Goal: Find specific fact: Find specific fact

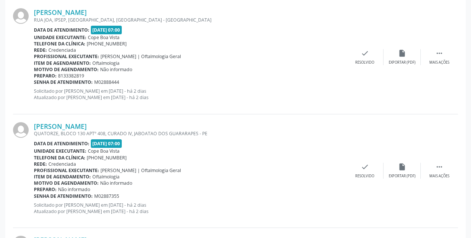
scroll to position [74, 0]
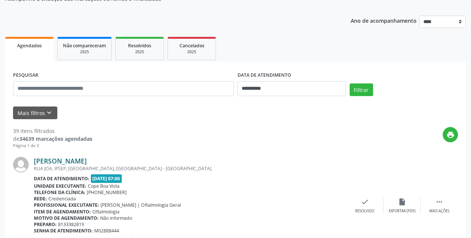
click at [62, 162] on link "[PERSON_NAME]" at bounding box center [60, 161] width 53 height 8
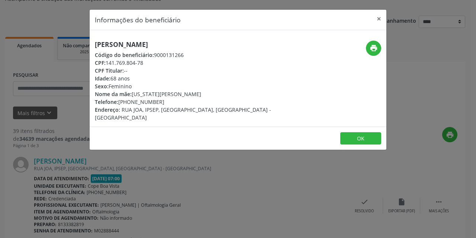
click at [170, 55] on div "Código do beneficiário: 9000131266" at bounding box center [188, 55] width 187 height 8
click at [139, 62] on div "CPF: 141.769.804-78" at bounding box center [188, 63] width 187 height 8
copy div "78"
click at [139, 62] on div "CPF: 141.769.804-78" at bounding box center [188, 63] width 187 height 8
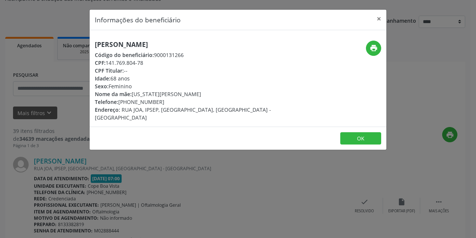
copy div "CPF: 141.769.804-78"
click at [139, 62] on div "CPF: 141.769.804-78" at bounding box center [188, 63] width 187 height 8
click at [101, 62] on span "CPF:" at bounding box center [100, 62] width 11 height 7
copy div "141.769.804-78"
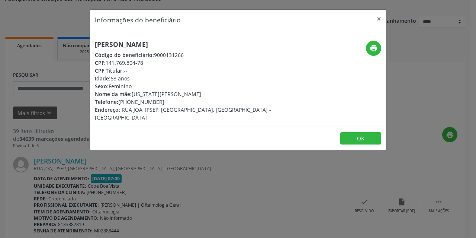
drag, startPoint x: 107, startPoint y: 62, endPoint x: 148, endPoint y: 64, distance: 40.9
click at [148, 64] on div "CPF: 141.769.804-78" at bounding box center [188, 63] width 187 height 8
click at [379, 21] on button "×" at bounding box center [379, 19] width 15 height 18
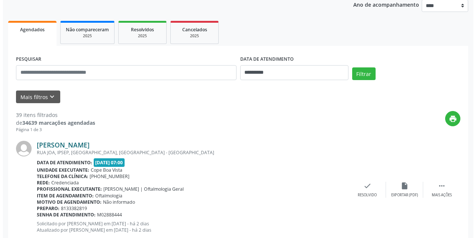
scroll to position [91, 0]
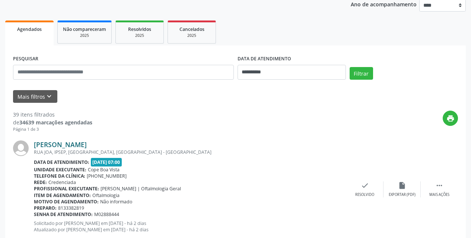
click at [55, 142] on link "[PERSON_NAME]" at bounding box center [60, 144] width 53 height 8
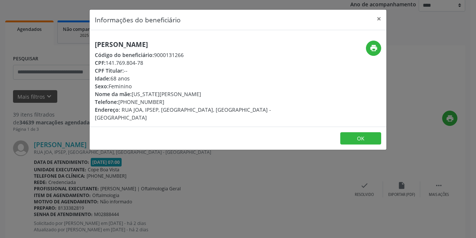
copy div "141.769.804-78"
drag, startPoint x: 108, startPoint y: 64, endPoint x: 143, endPoint y: 59, distance: 36.1
click at [143, 59] on div "CPF: 141.769.804-78" at bounding box center [188, 63] width 187 height 8
